Goal: Check status: Check status

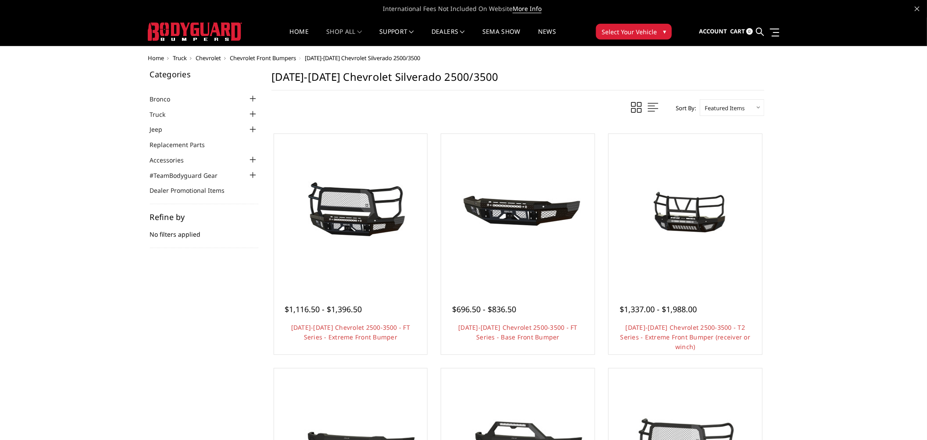
click at [777, 31] on link at bounding box center [773, 32] width 12 height 9
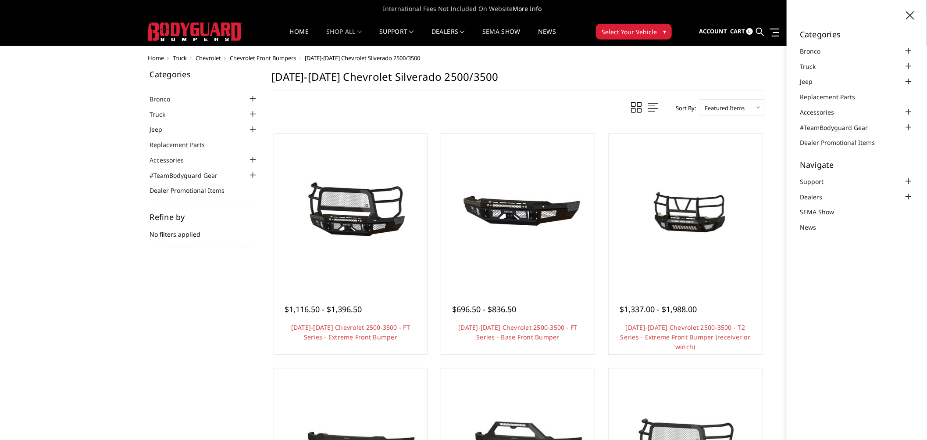
click at [909, 12] on icon at bounding box center [910, 15] width 8 height 8
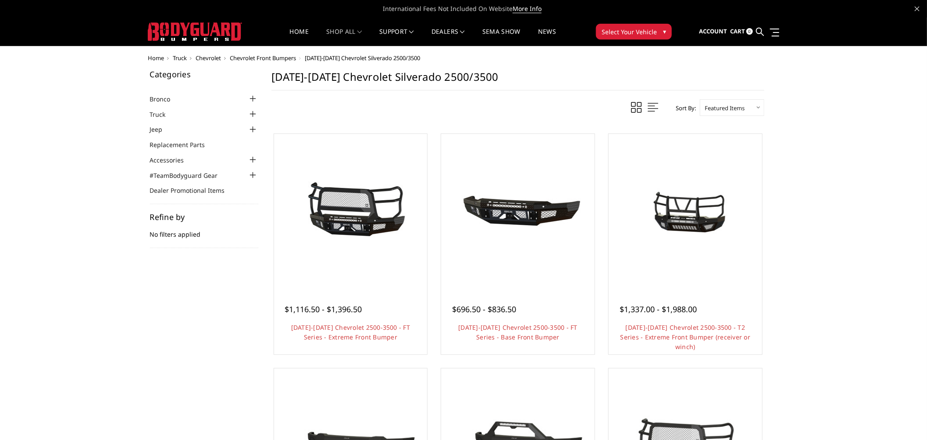
click at [208, 35] on img at bounding box center [195, 31] width 94 height 18
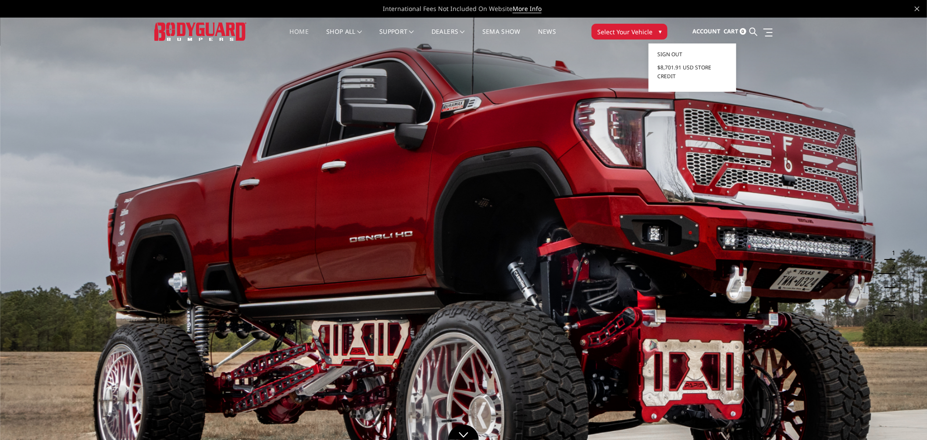
click at [712, 30] on span "Account" at bounding box center [707, 31] width 28 height 8
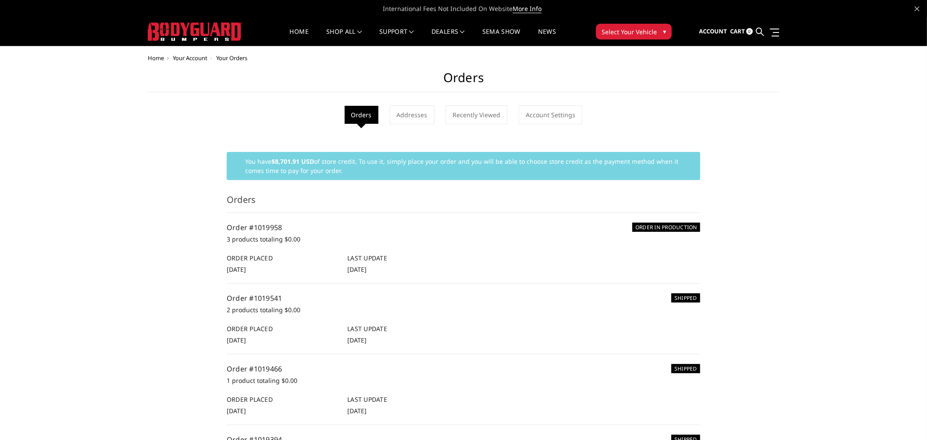
scroll to position [49, 0]
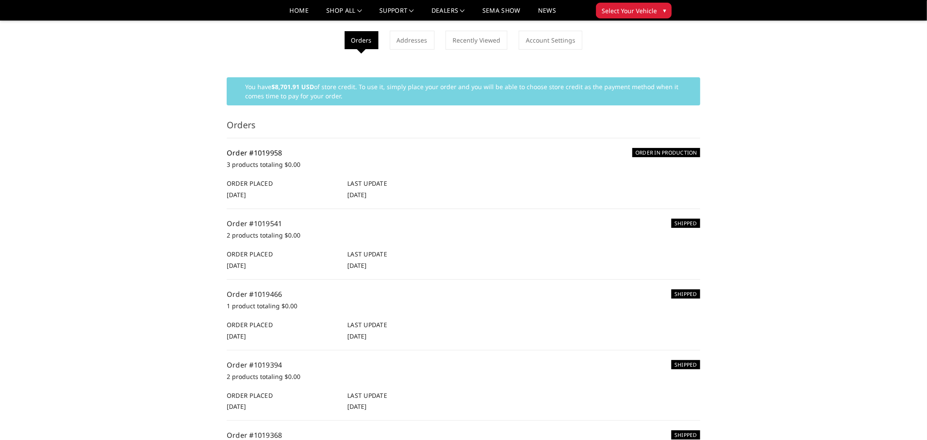
click at [251, 150] on link "Order #1019958" at bounding box center [255, 153] width 56 height 10
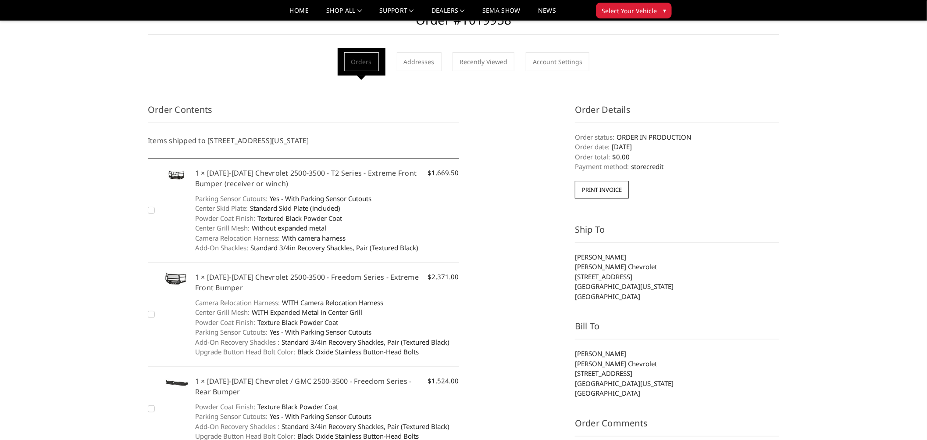
scroll to position [49, 0]
